Goal: Check status

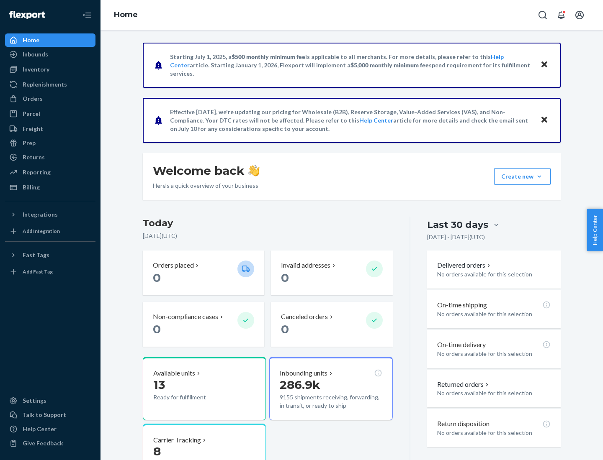
click at [539, 177] on button "Create new Create new inbound Create new order Create new product" at bounding box center [522, 176] width 57 height 17
click at [35, 54] on div "Inbounds" at bounding box center [36, 54] width 26 height 8
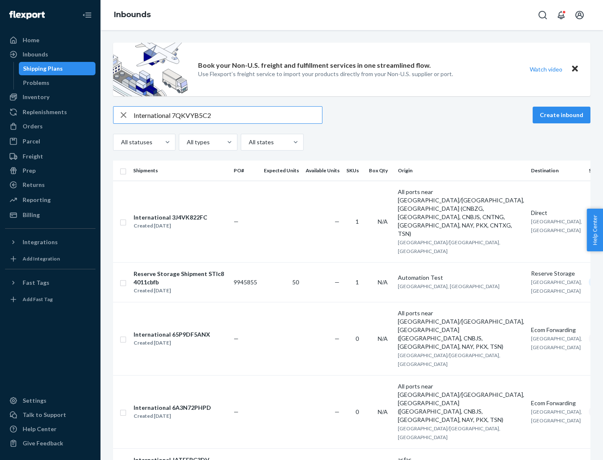
type input "International 7QKVYB5C29"
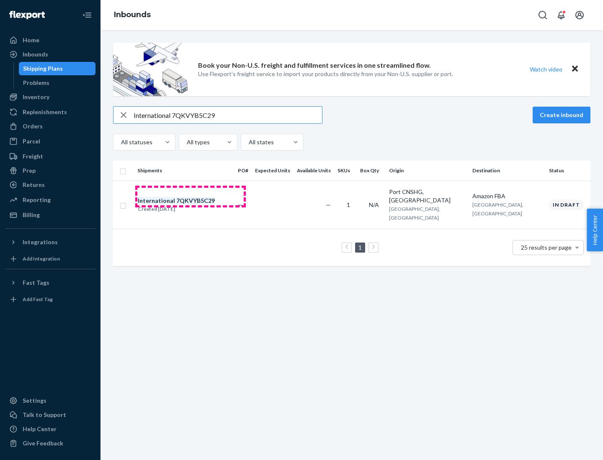
click at [190, 205] on div "Created [DATE]" at bounding box center [176, 209] width 77 height 8
